Goal: Find specific page/section: Find specific page/section

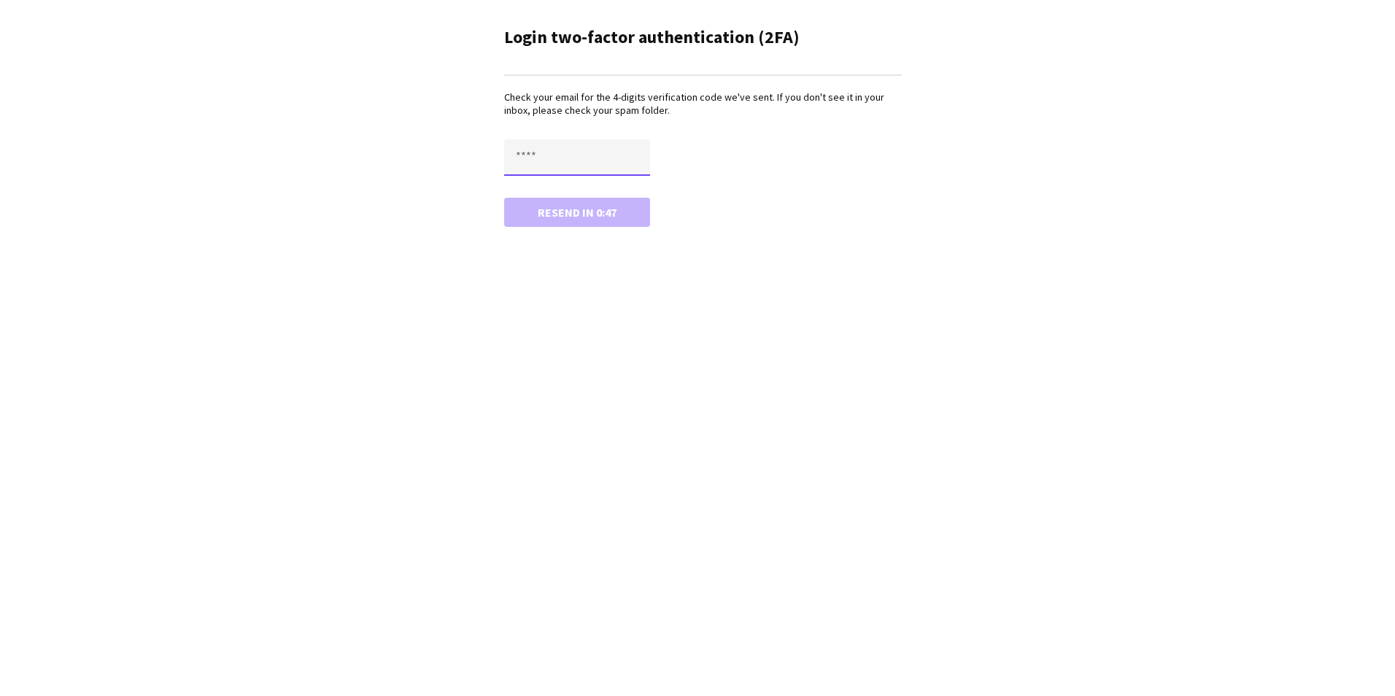
click at [552, 155] on input "text" at bounding box center [577, 157] width 146 height 36
type input "****"
click at [558, 213] on button "Confirm" at bounding box center [577, 212] width 146 height 29
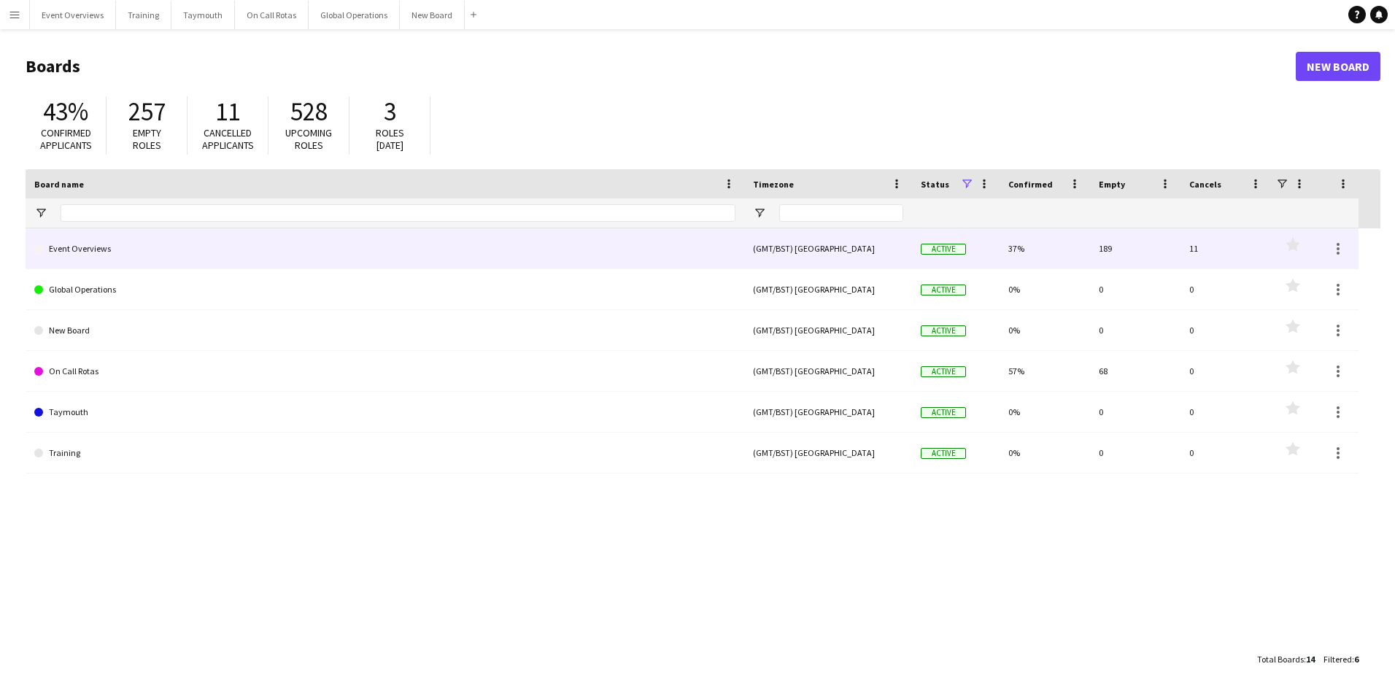
click at [90, 250] on link "Event Overviews" at bounding box center [384, 248] width 701 height 41
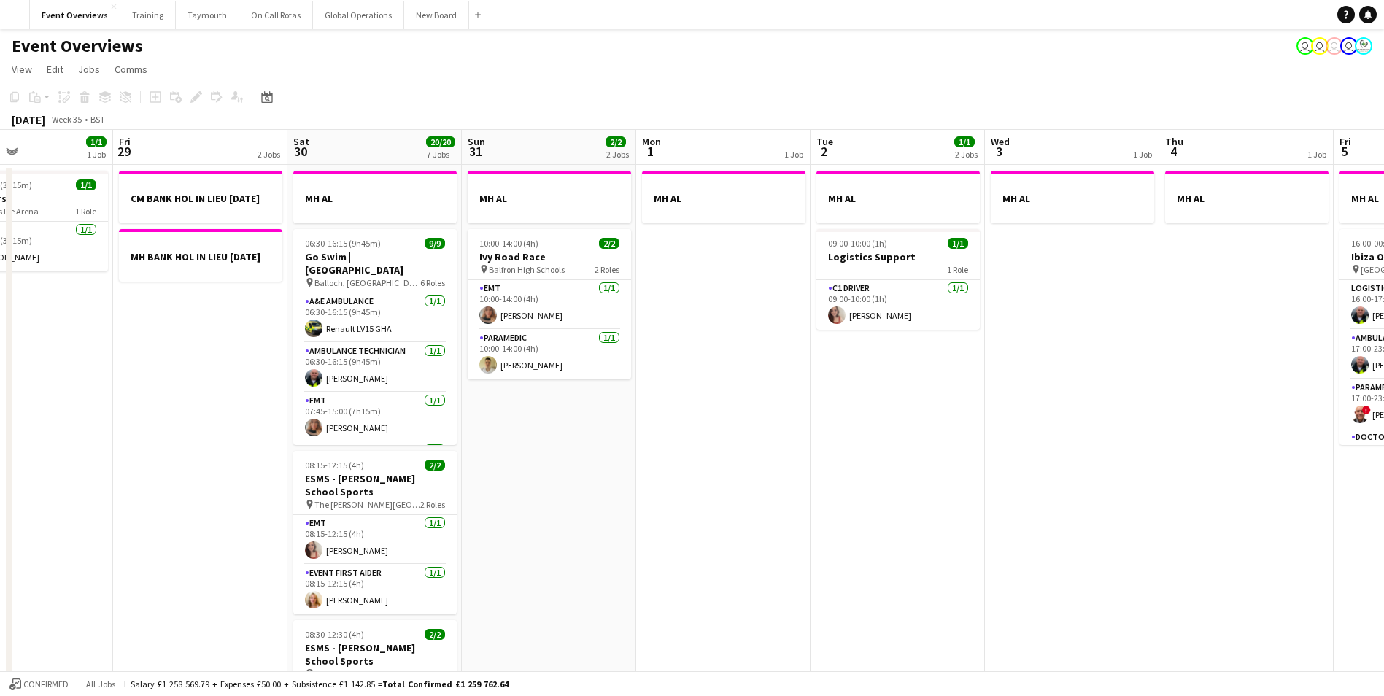
drag, startPoint x: 963, startPoint y: 498, endPoint x: 57, endPoint y: 555, distance: 908.2
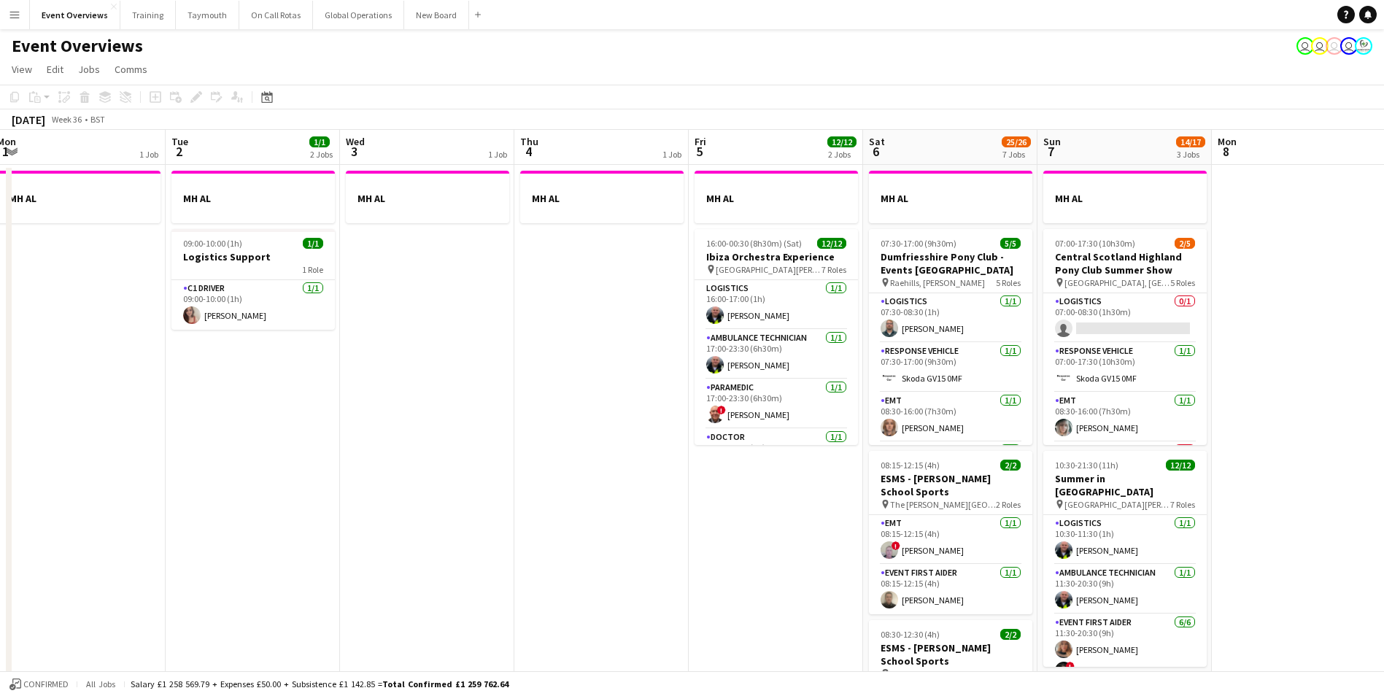
drag, startPoint x: 733, startPoint y: 538, endPoint x: 362, endPoint y: 552, distance: 371.0
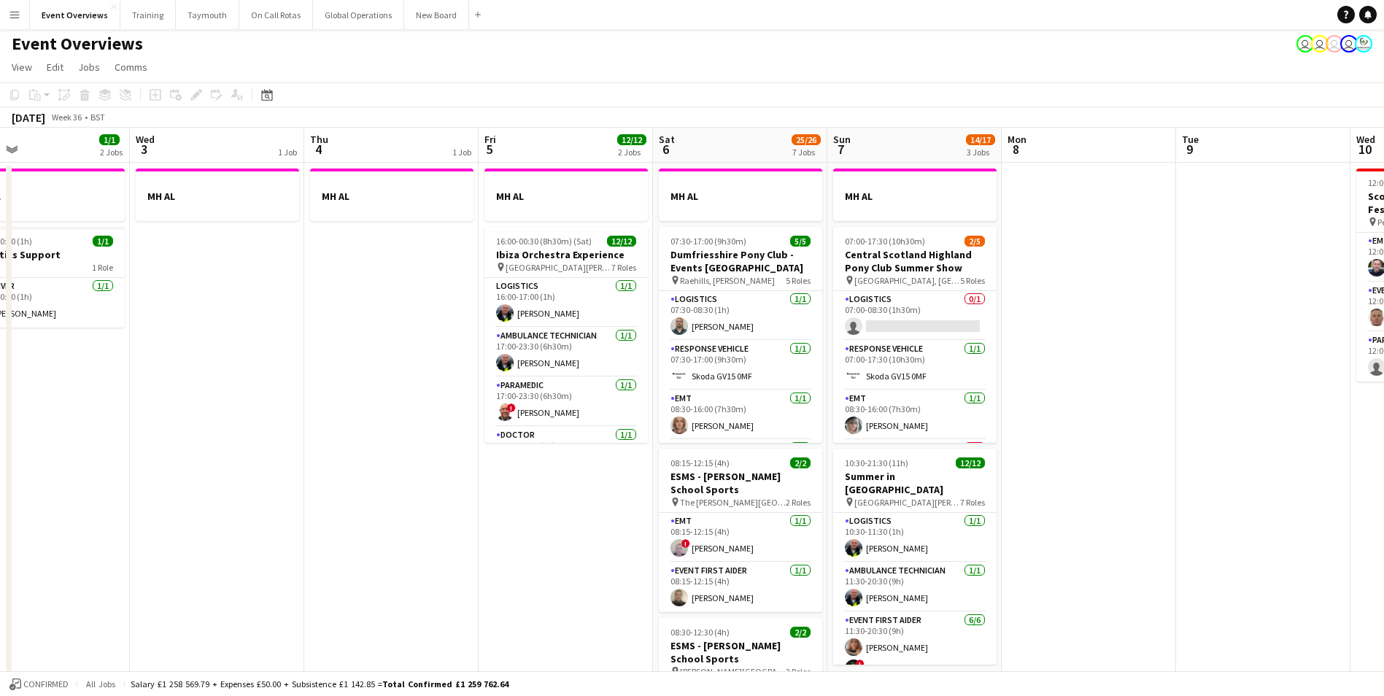
scroll to position [0, 0]
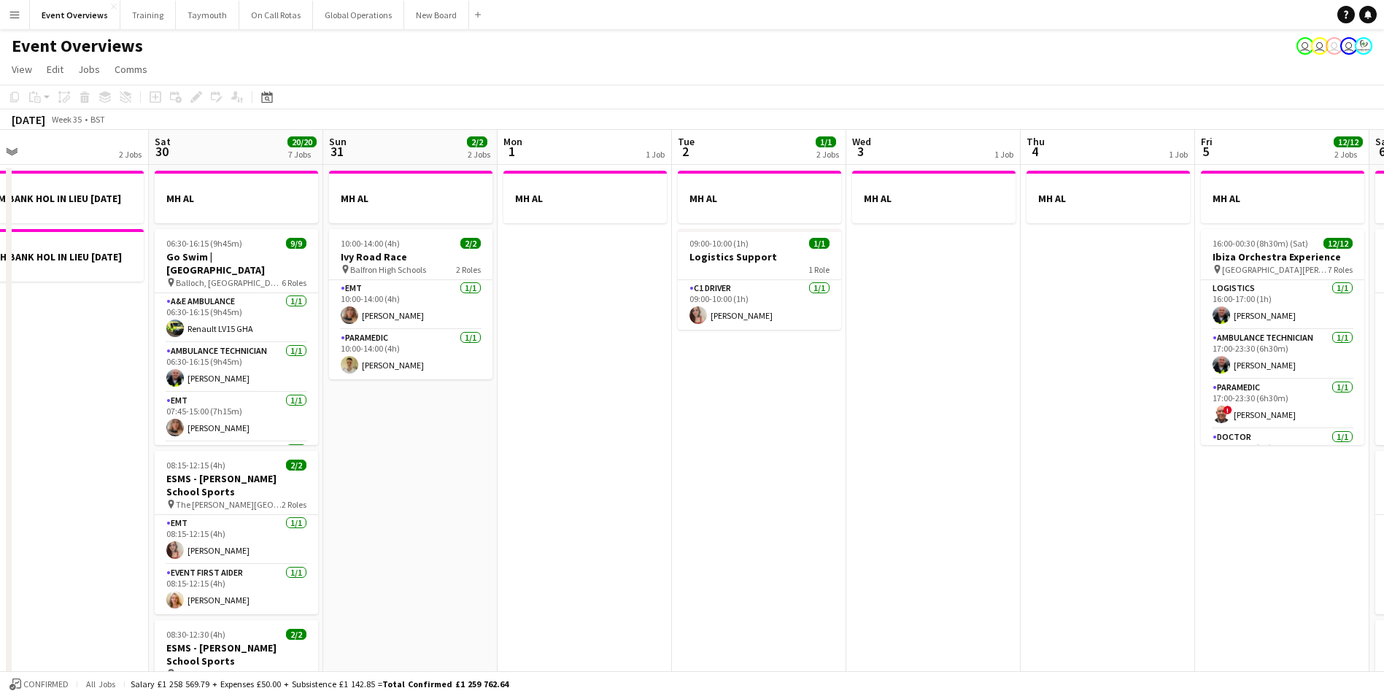
drag, startPoint x: 255, startPoint y: 558, endPoint x: 971, endPoint y: 498, distance: 719.1
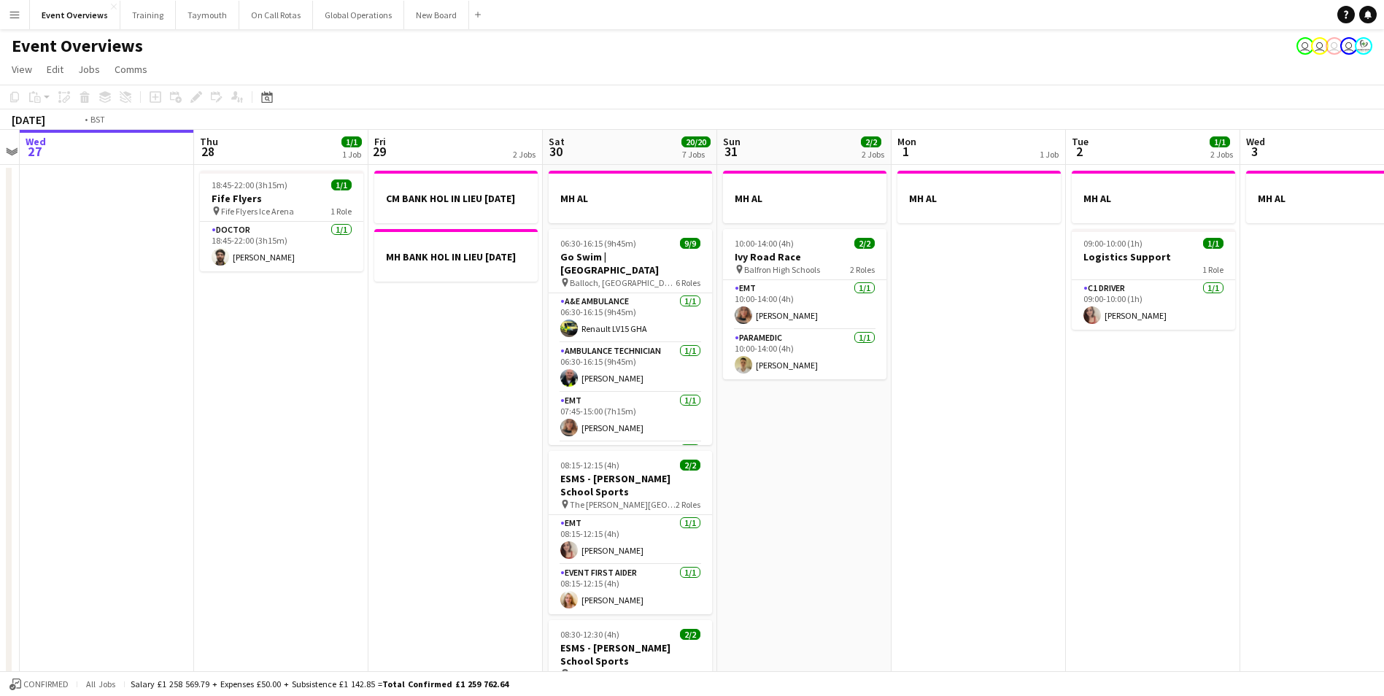
drag, startPoint x: 928, startPoint y: 531, endPoint x: 1251, endPoint y: 516, distance: 323.6
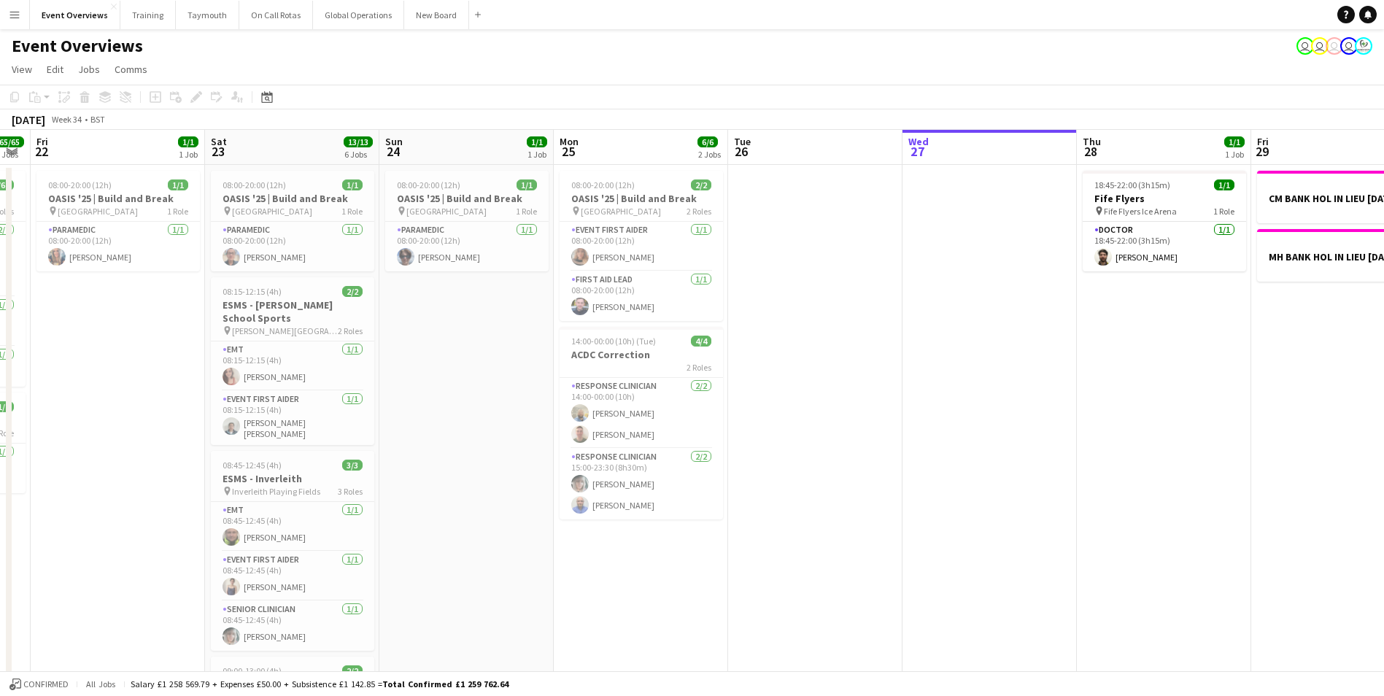
scroll to position [0, 440]
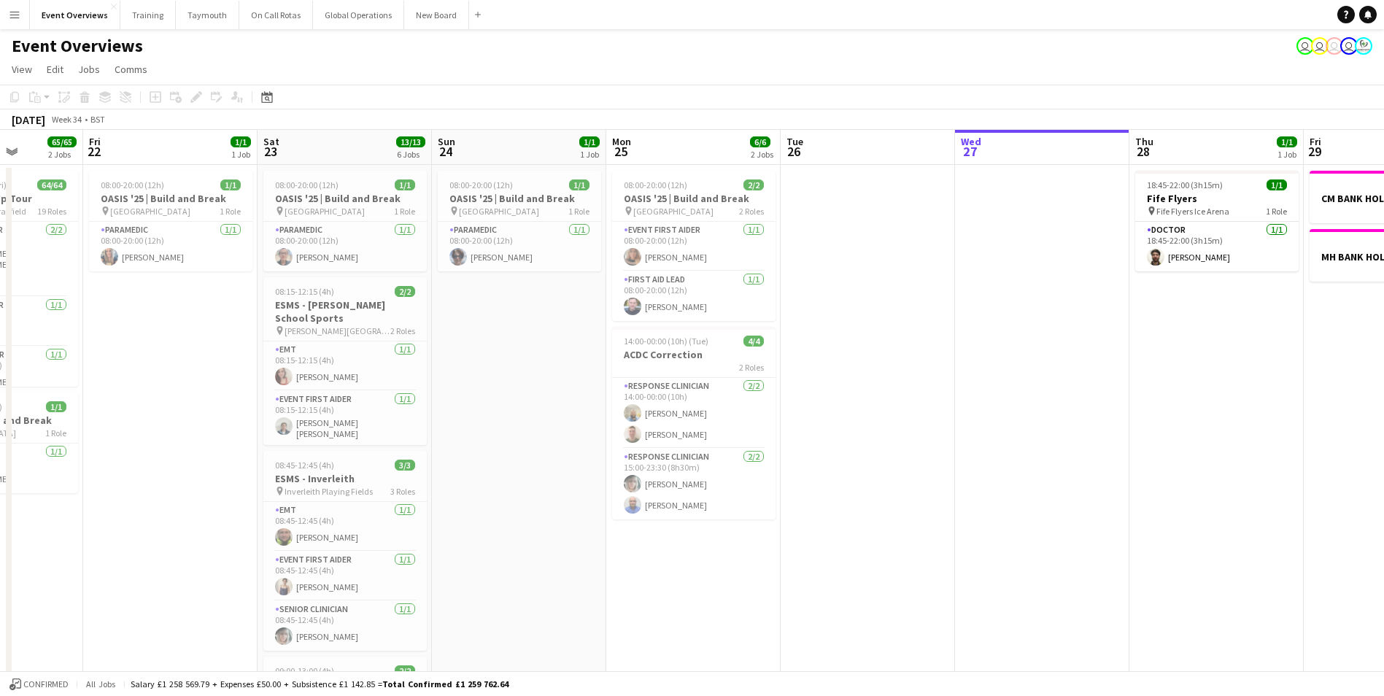
drag, startPoint x: 490, startPoint y: 540, endPoint x: 1082, endPoint y: 492, distance: 593.8
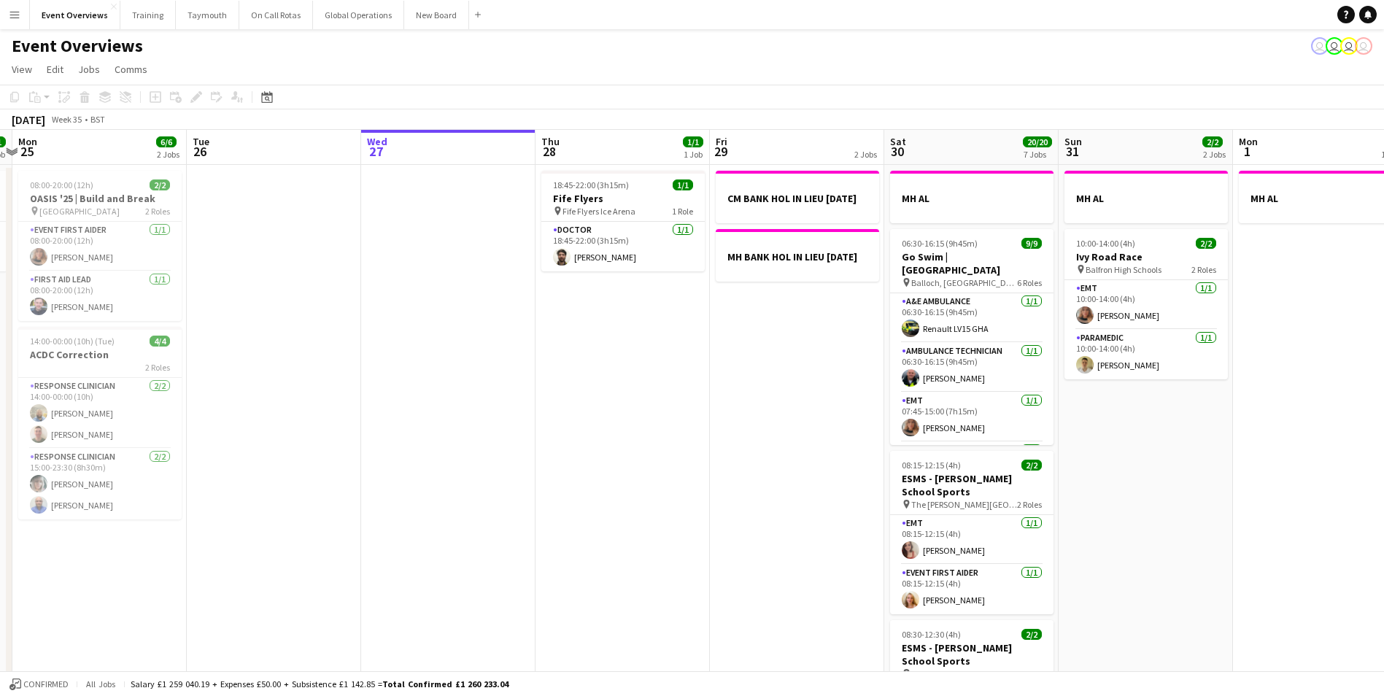
scroll to position [0, 566]
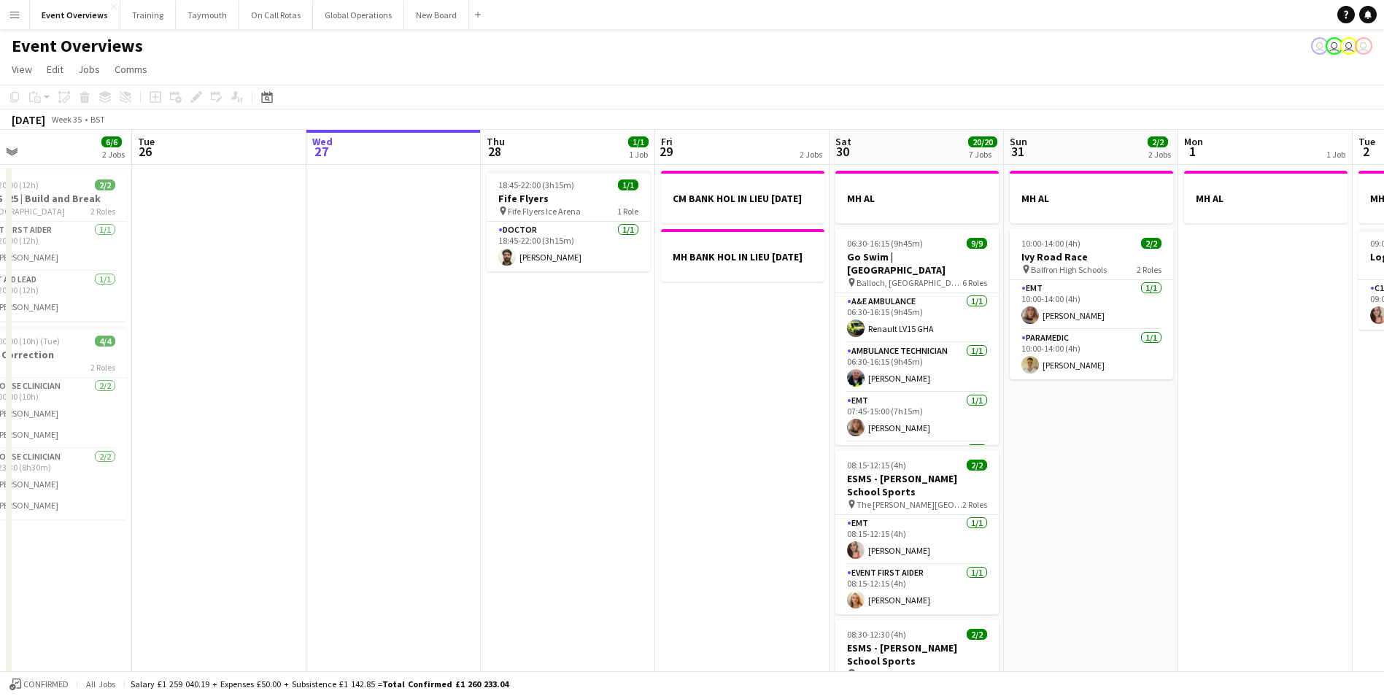
drag, startPoint x: 1108, startPoint y: 491, endPoint x: 282, endPoint y: 568, distance: 828.9
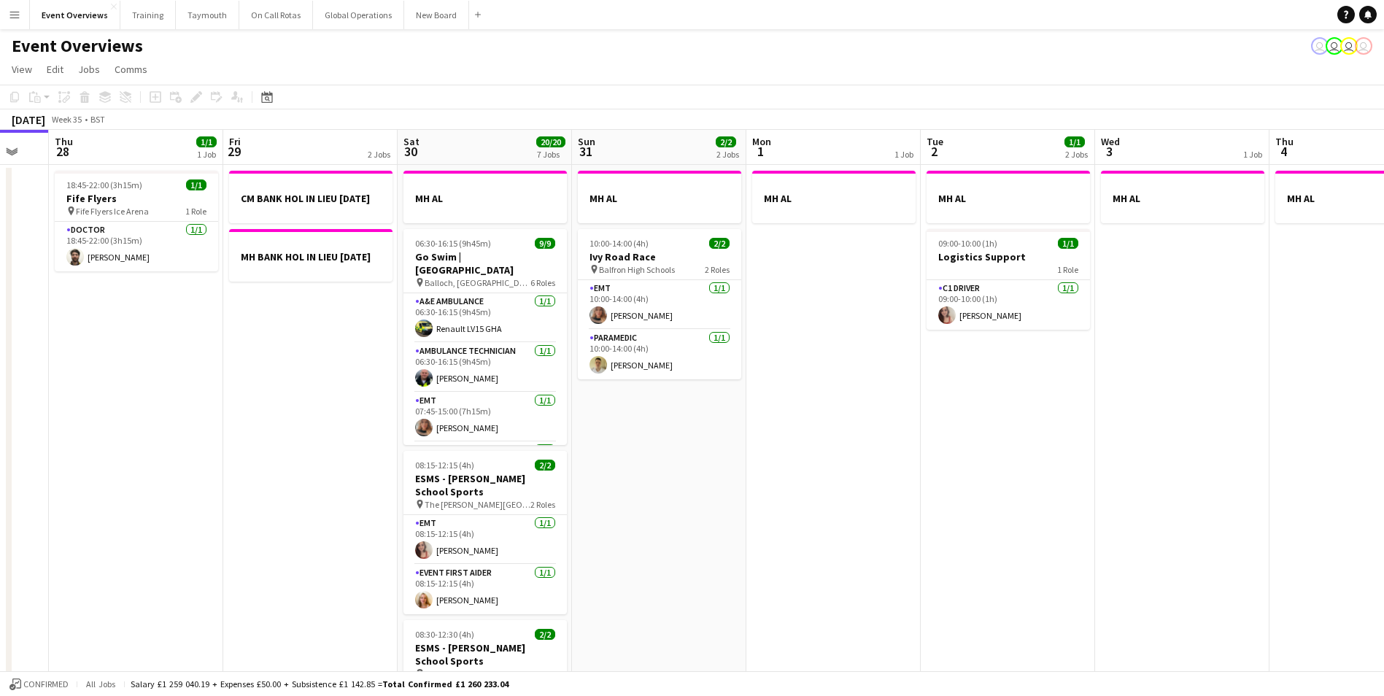
drag, startPoint x: 1061, startPoint y: 566, endPoint x: 587, endPoint y: 543, distance: 474.2
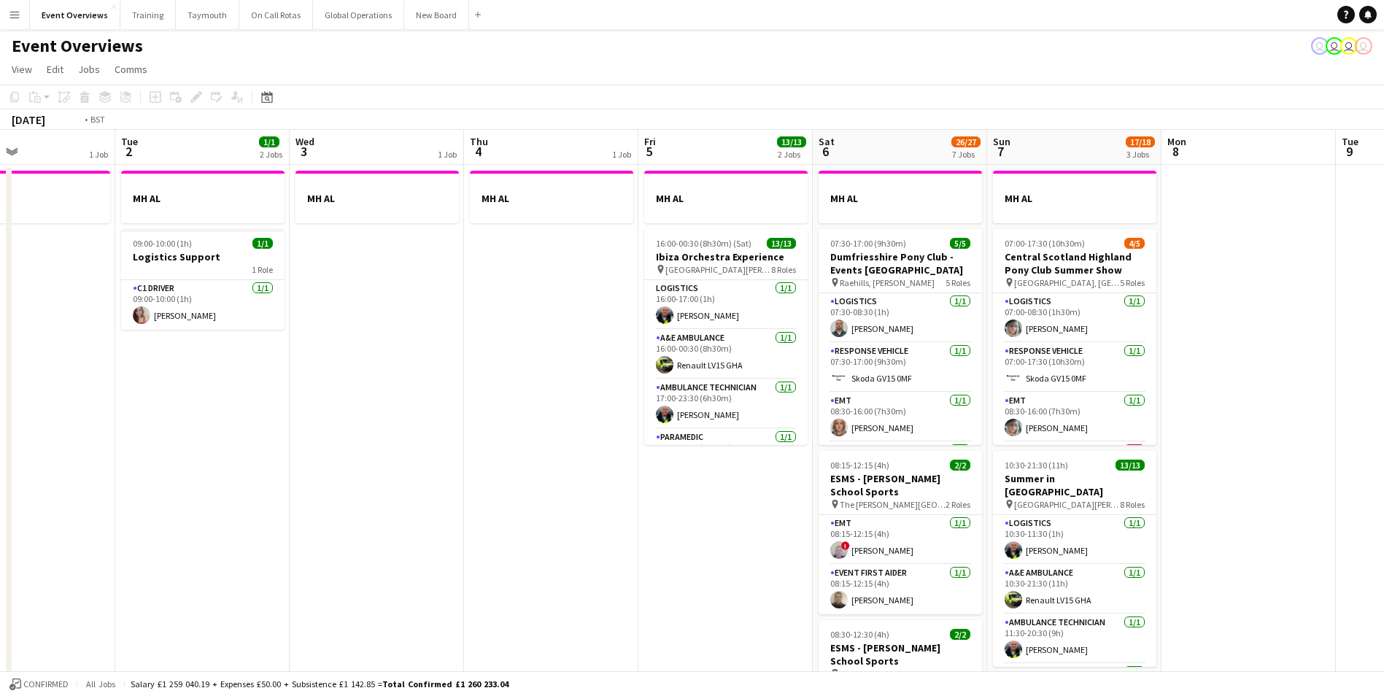
scroll to position [0, 497]
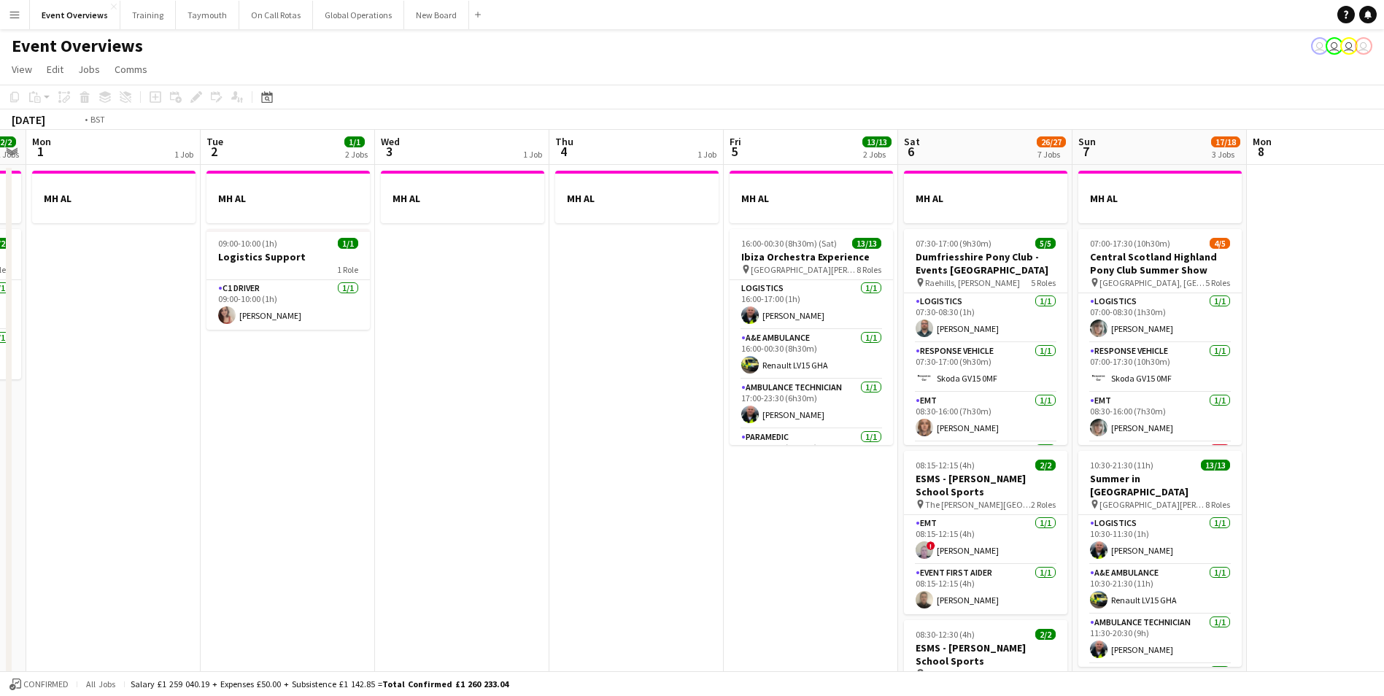
drag, startPoint x: 857, startPoint y: 534, endPoint x: 344, endPoint y: 563, distance: 514.6
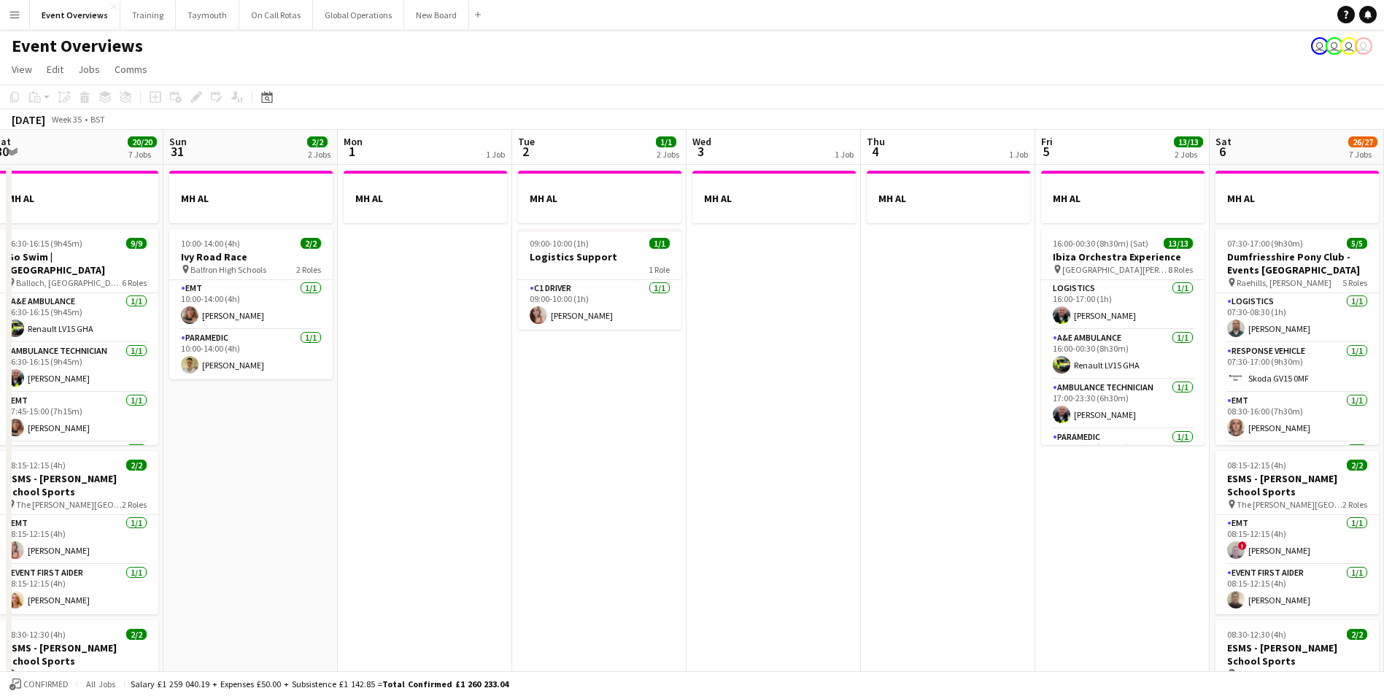
scroll to position [0, 396]
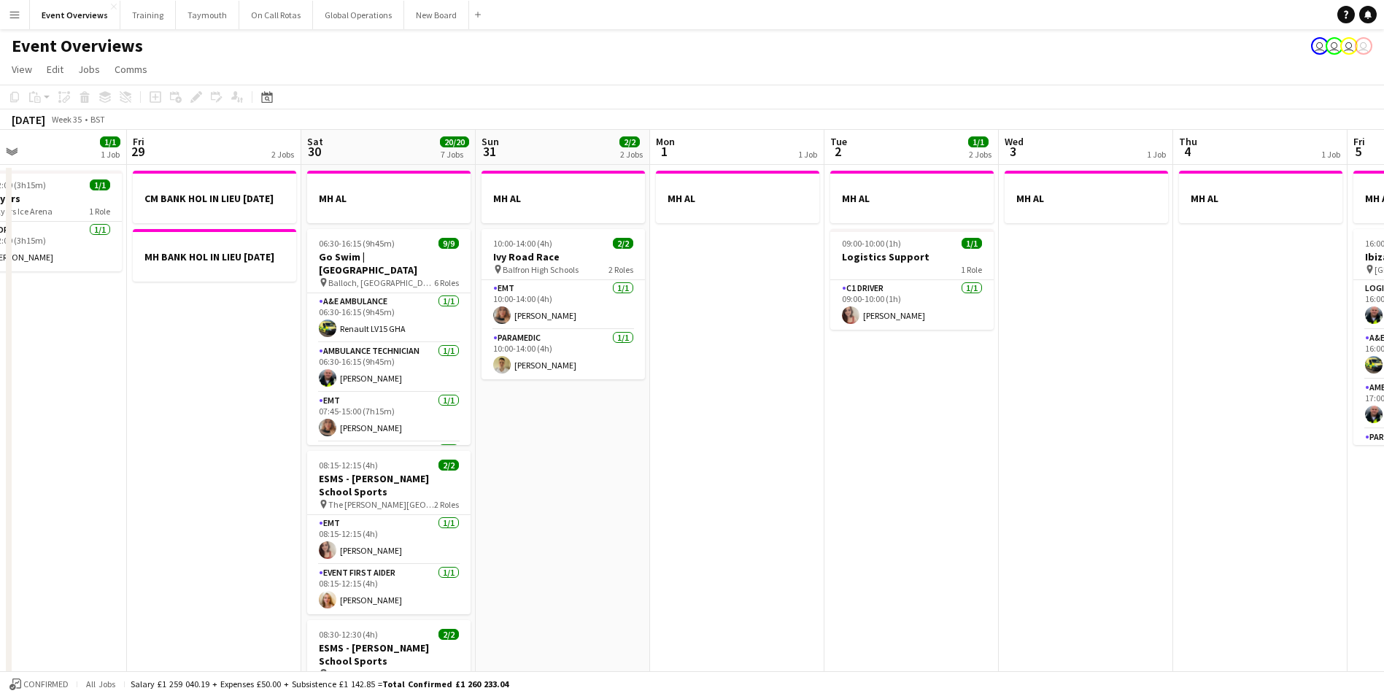
drag, startPoint x: 259, startPoint y: 533, endPoint x: 1022, endPoint y: 478, distance: 765.4
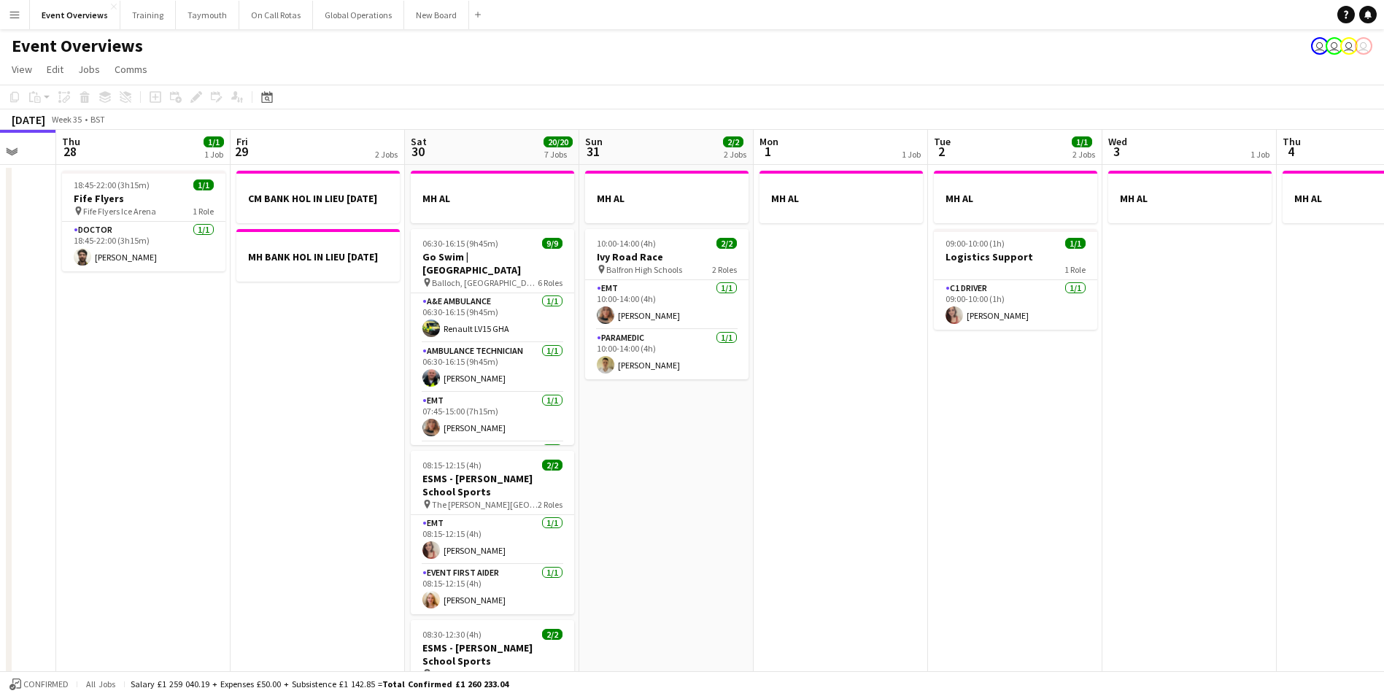
drag, startPoint x: 743, startPoint y: 490, endPoint x: 1022, endPoint y: 490, distance: 279.5
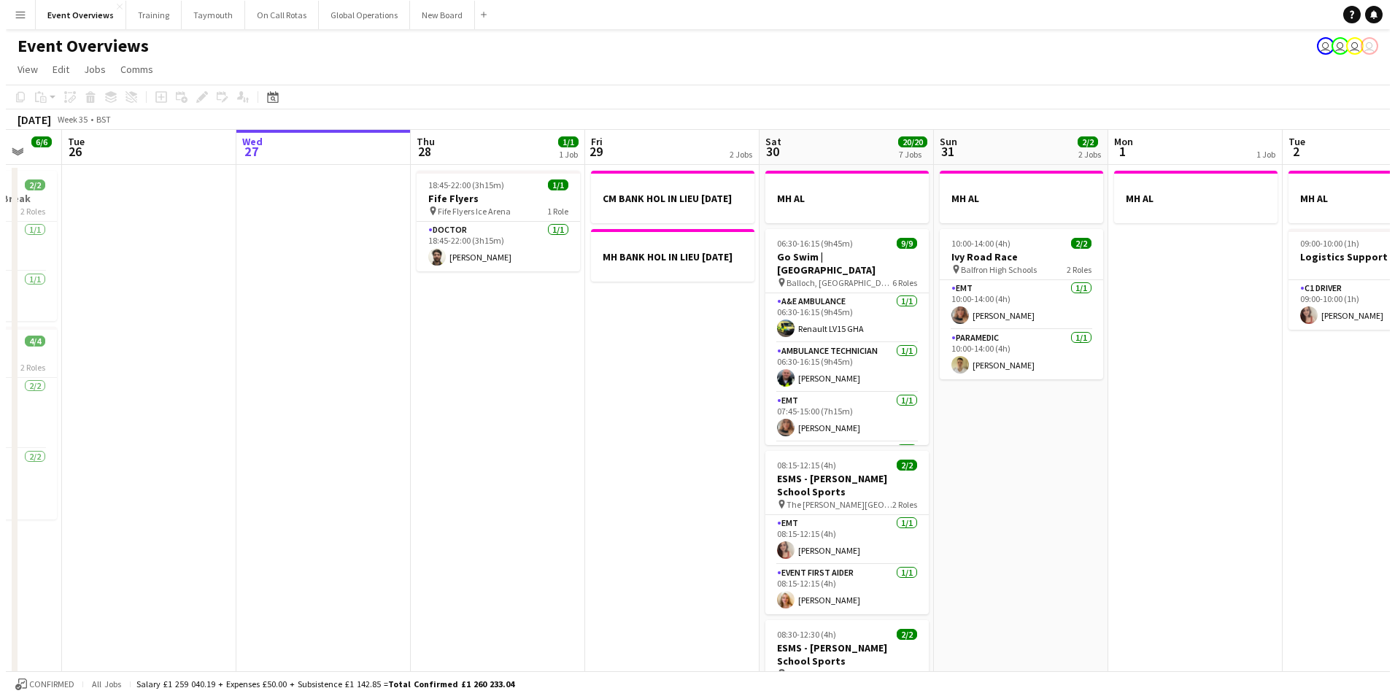
scroll to position [0, 464]
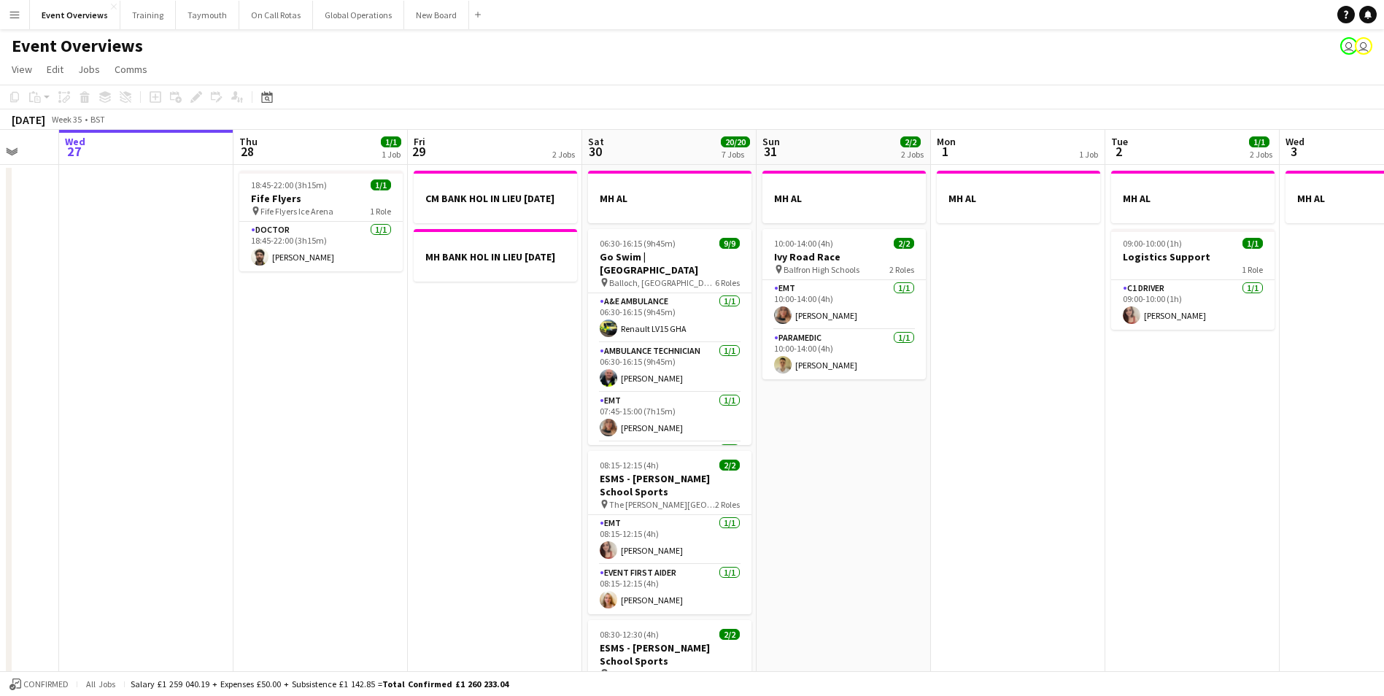
click at [19, 21] on button "Menu" at bounding box center [14, 14] width 29 height 29
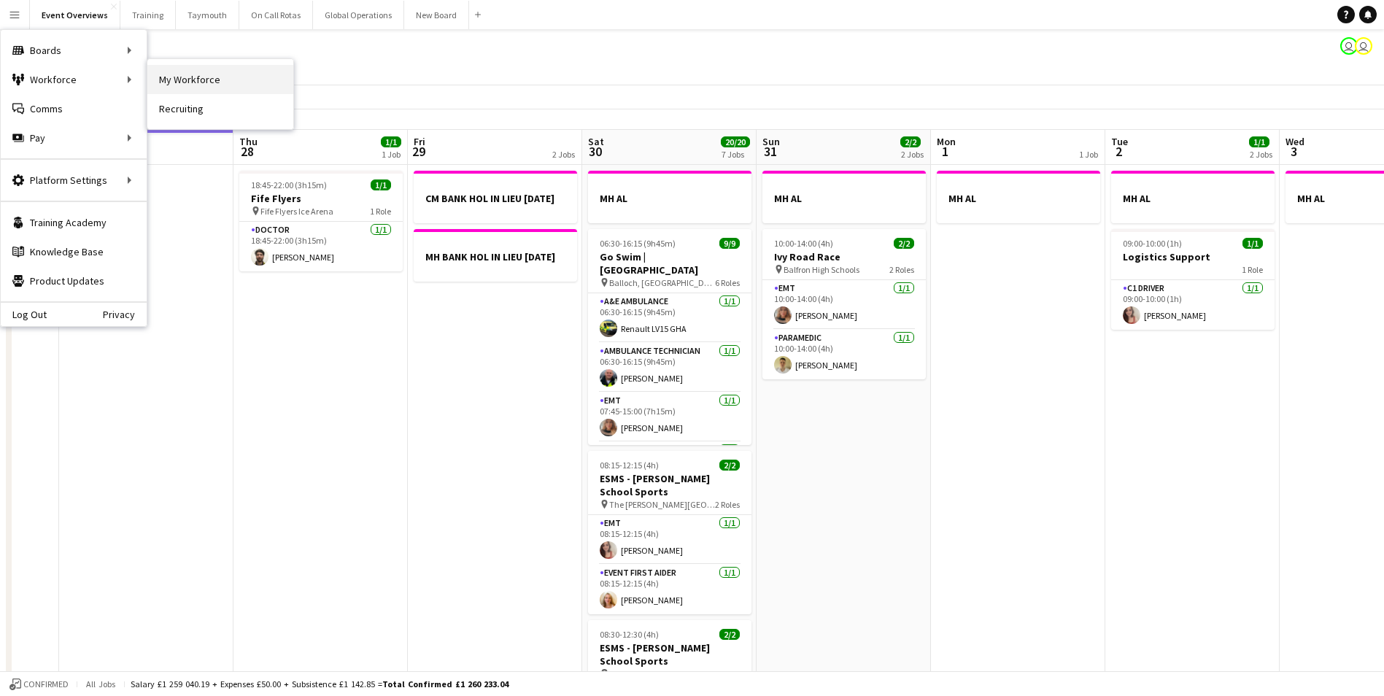
click at [182, 74] on link "My Workforce" at bounding box center [220, 79] width 146 height 29
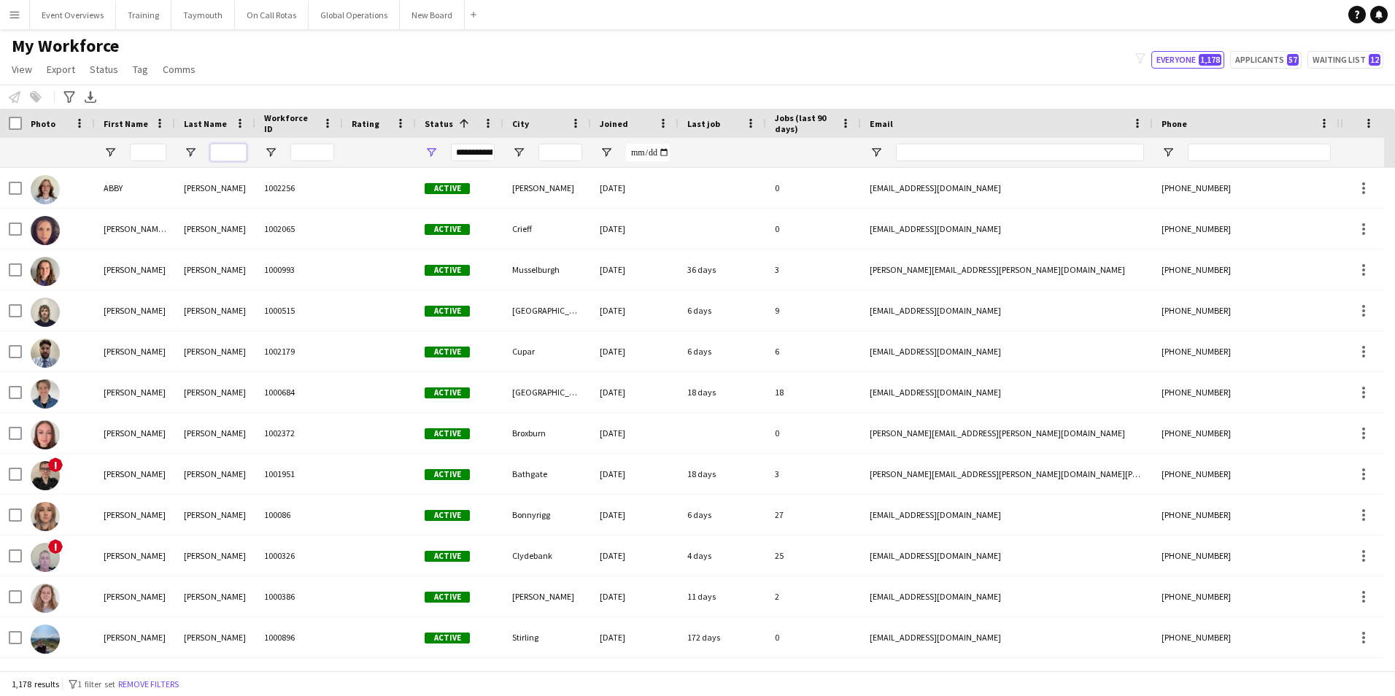
click at [231, 154] on input "Last Name Filter Input" at bounding box center [228, 153] width 36 height 18
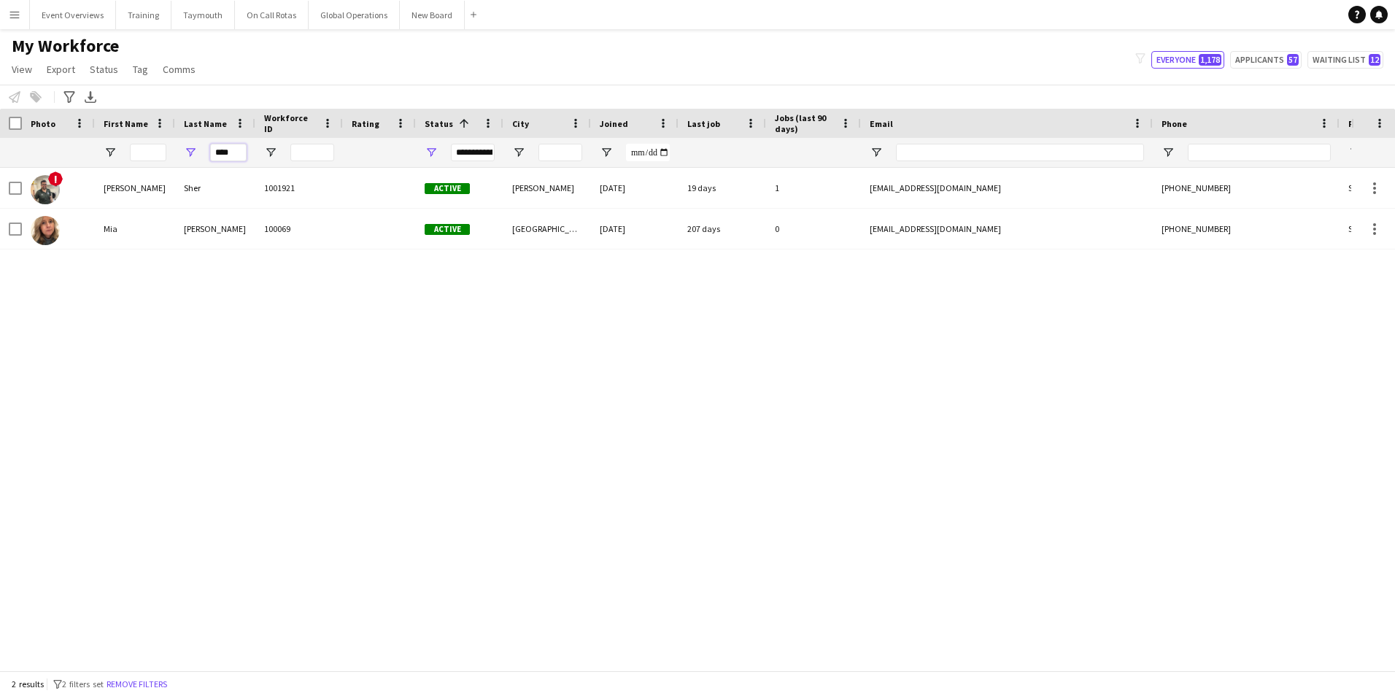
click at [232, 154] on input "****" at bounding box center [228, 153] width 36 height 18
type input "*"
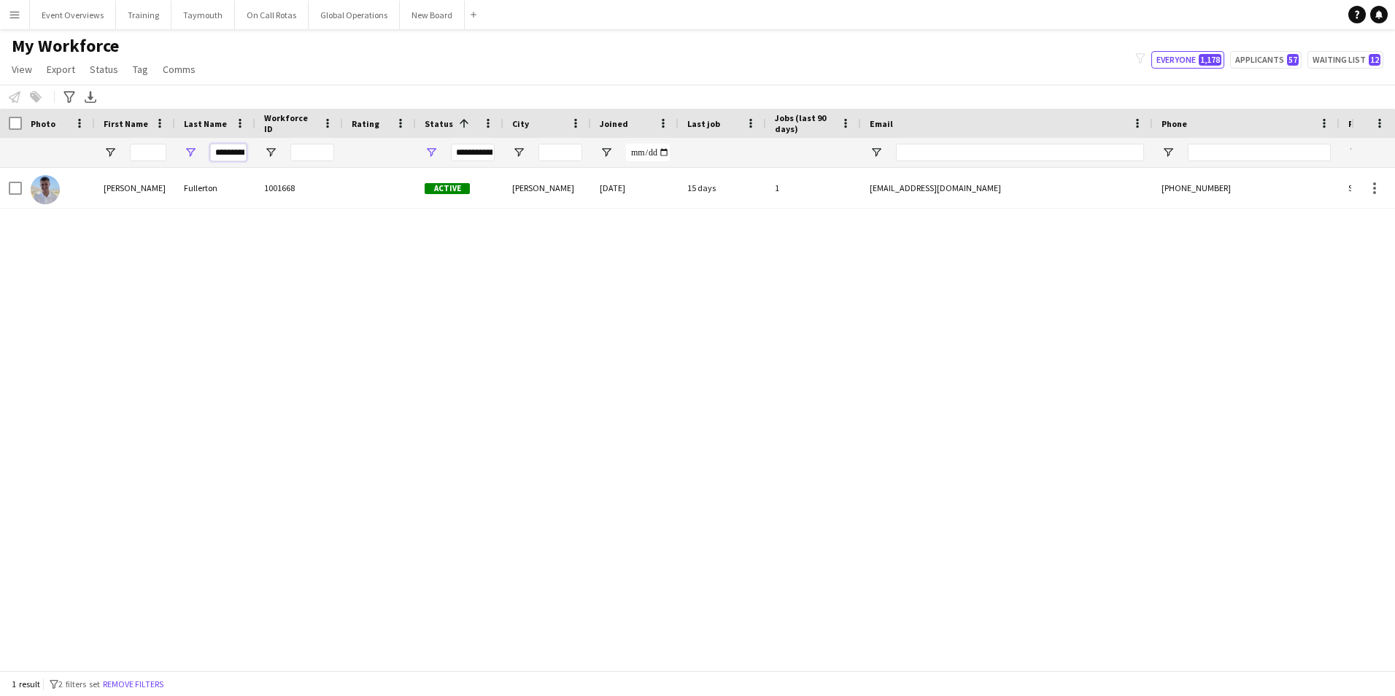
click at [245, 152] on input "*********" at bounding box center [228, 153] width 36 height 18
click at [242, 154] on input "*********" at bounding box center [228, 153] width 36 height 18
type input "*"
